Goal: Information Seeking & Learning: Learn about a topic

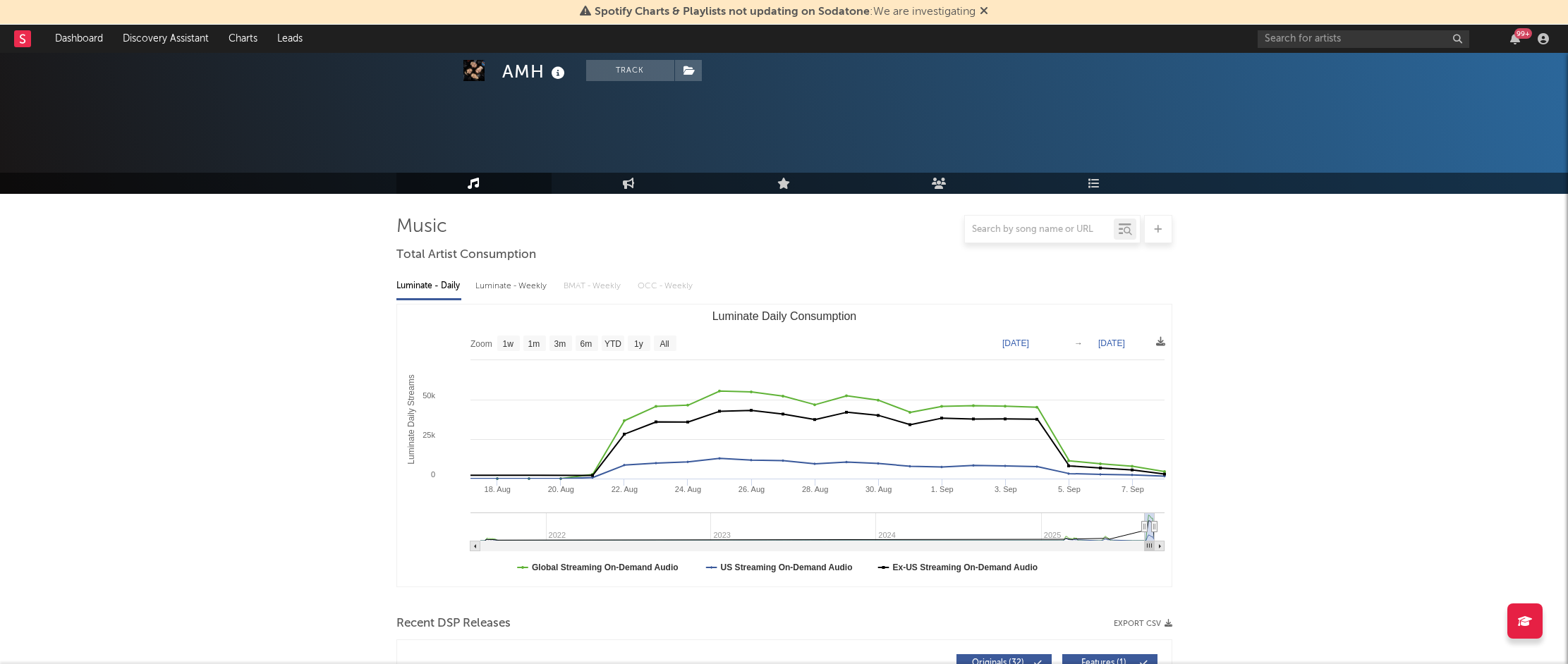
select select "1m"
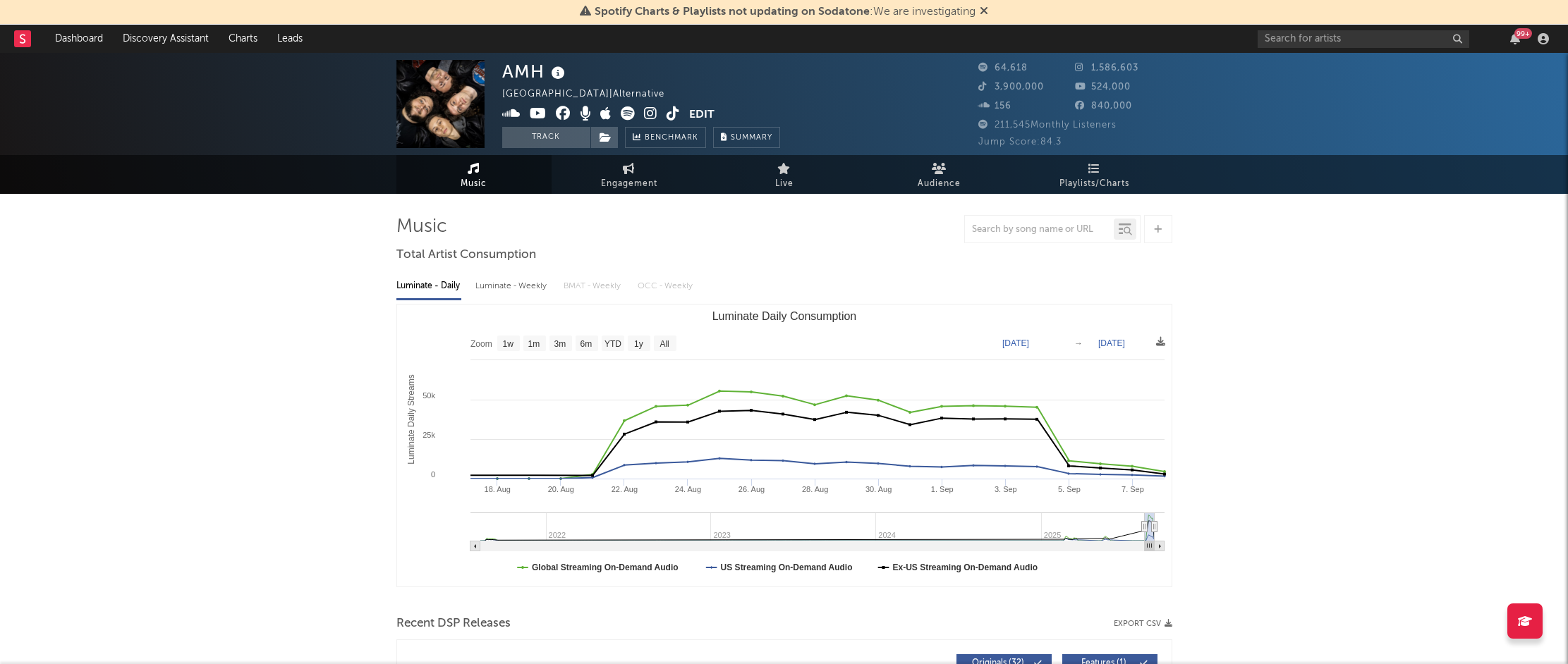
click at [498, 296] on div "Luminate - Weekly" at bounding box center [512, 287] width 74 height 24
select select "6m"
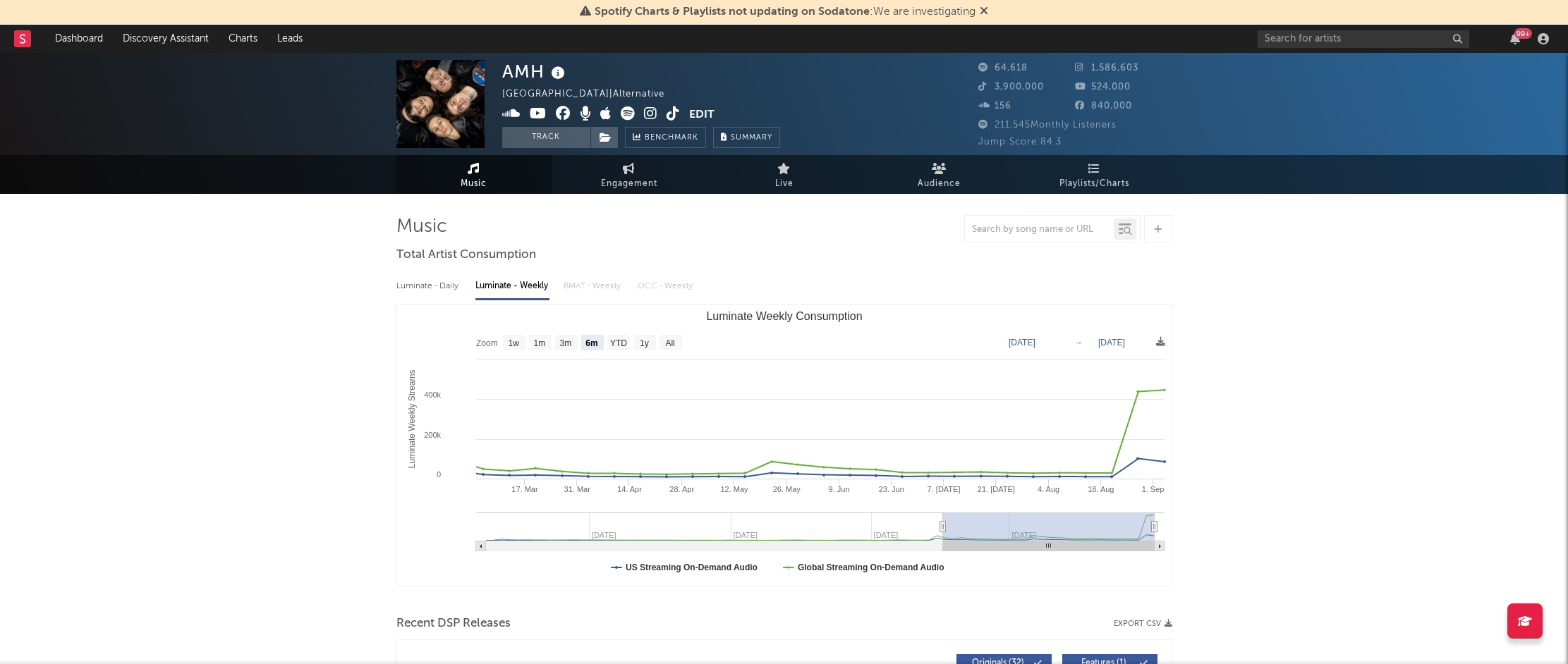
click at [452, 294] on div "Luminate - Daily" at bounding box center [429, 287] width 65 height 24
select select "6m"
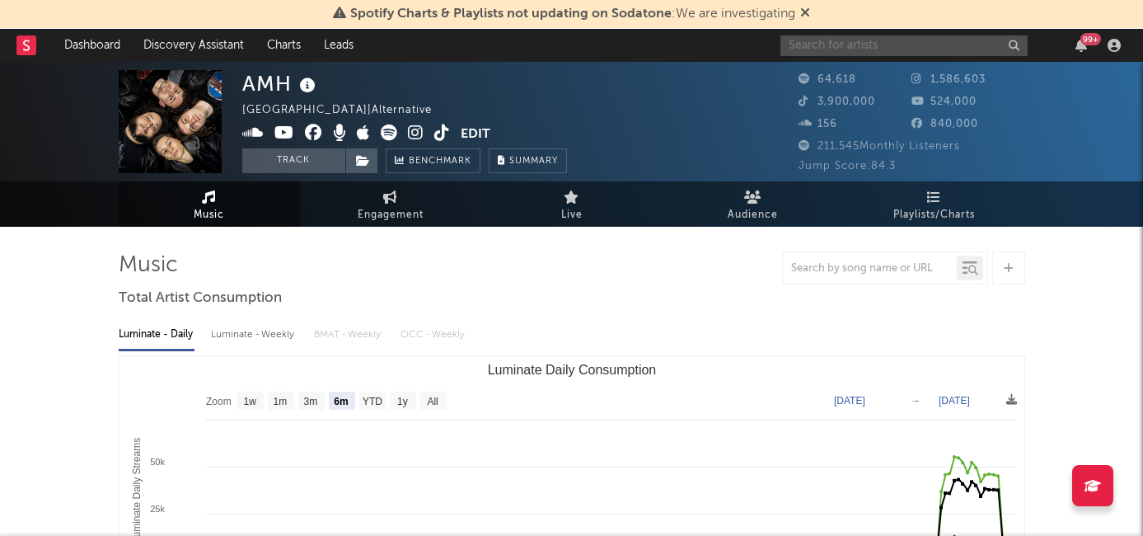
click at [820, 48] on input "text" at bounding box center [903, 45] width 247 height 21
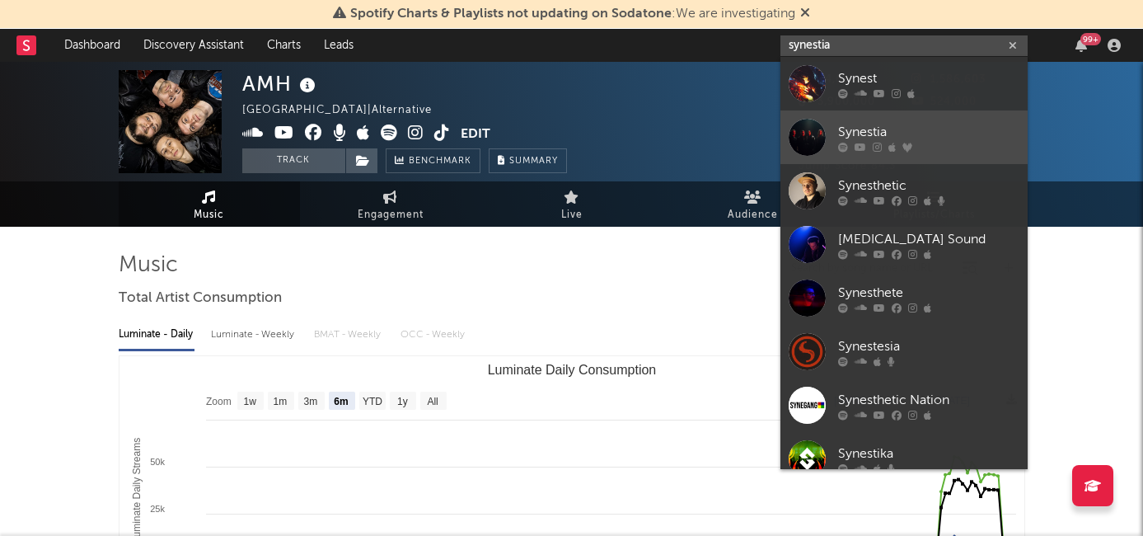
type input "synestia"
click at [882, 120] on link "Synestia" at bounding box center [903, 137] width 247 height 54
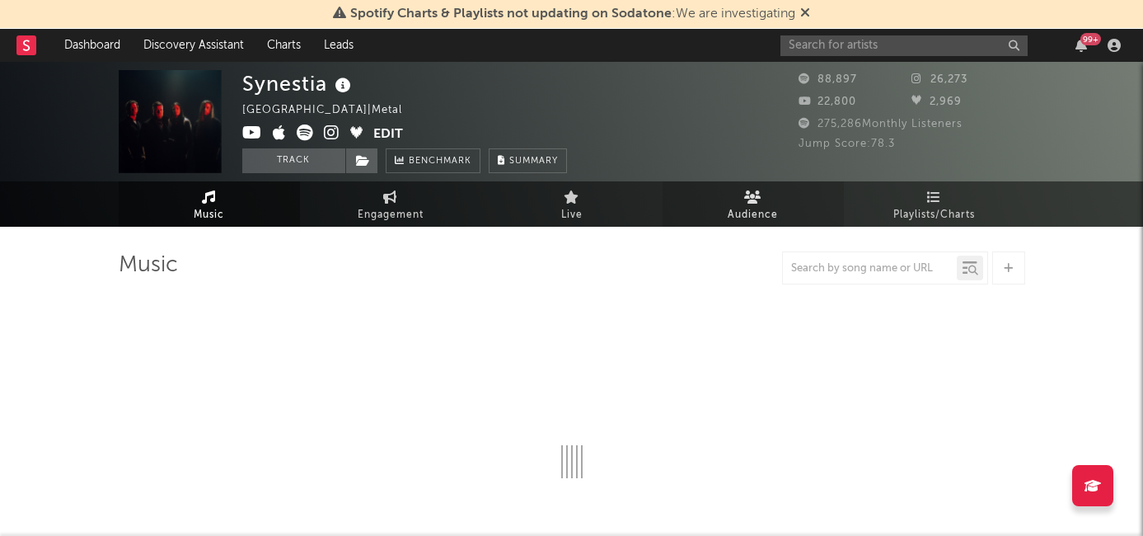
select select "6m"
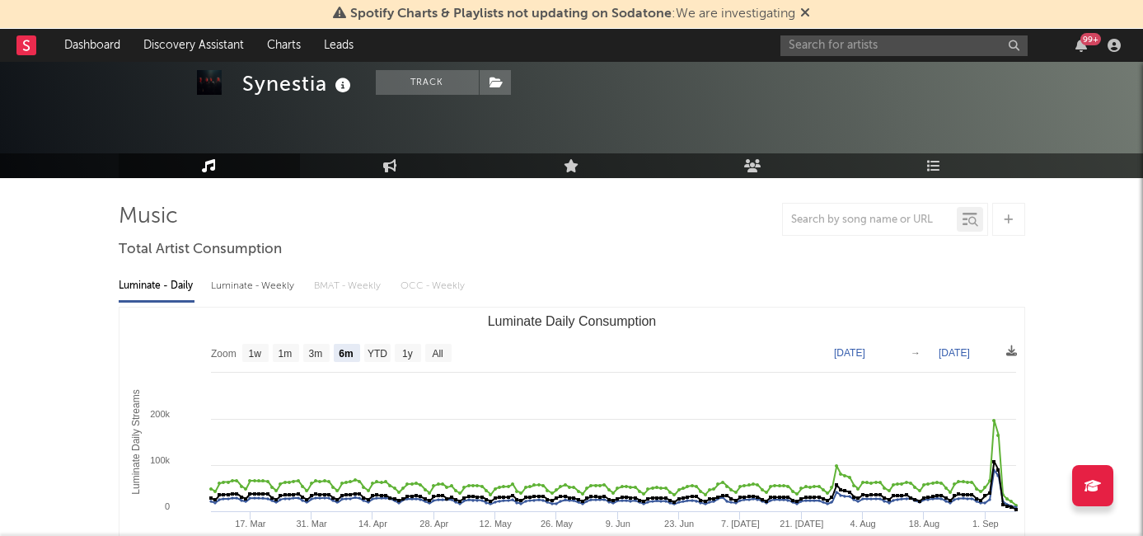
scroll to position [91, 0]
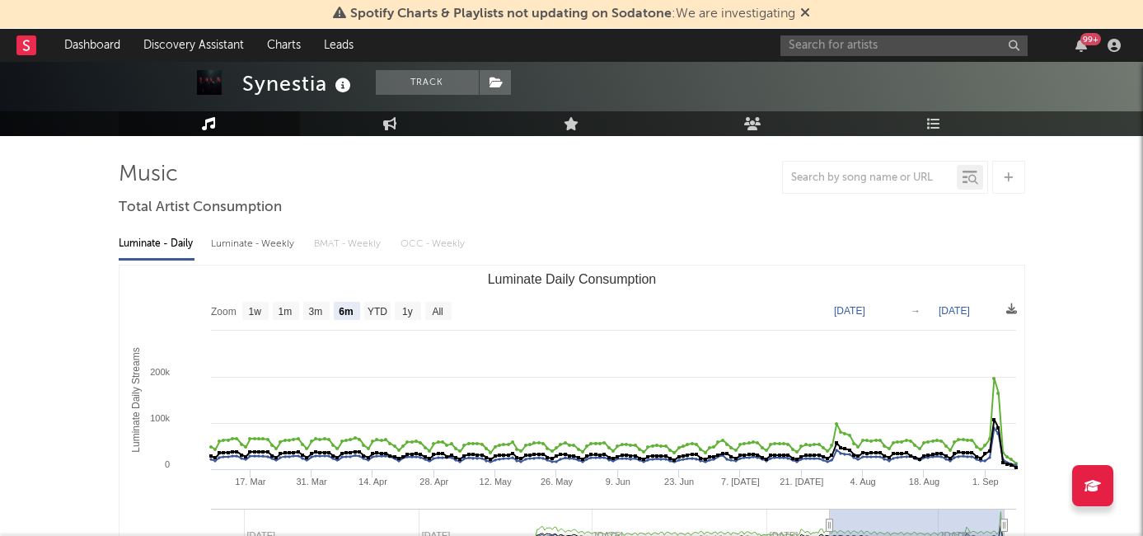
click at [282, 244] on div "Luminate - Weekly" at bounding box center [254, 244] width 87 height 28
select select "6m"
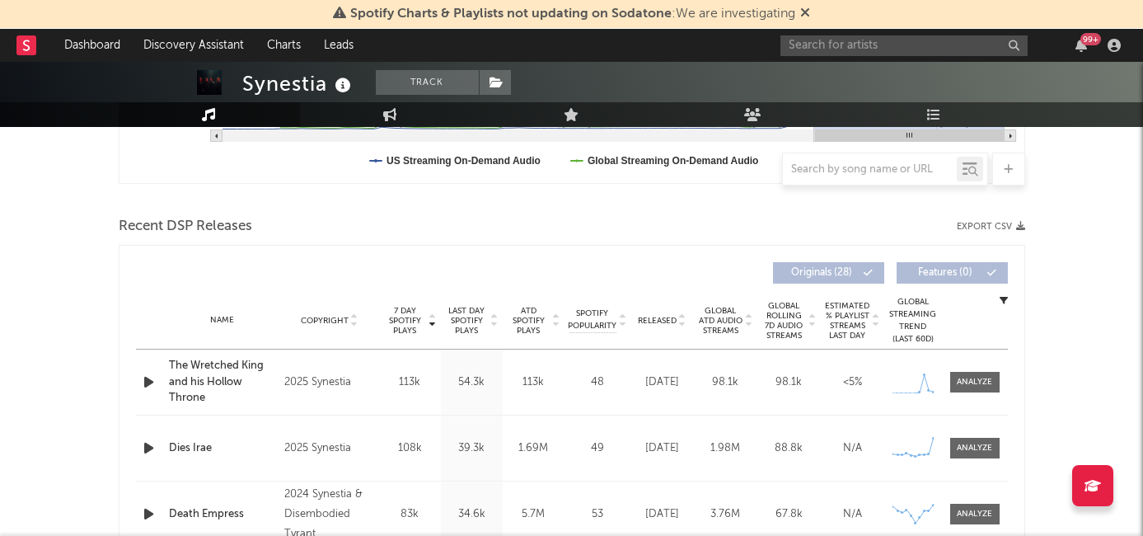
scroll to position [633, 0]
